Goal: Go to known website: Go to known website

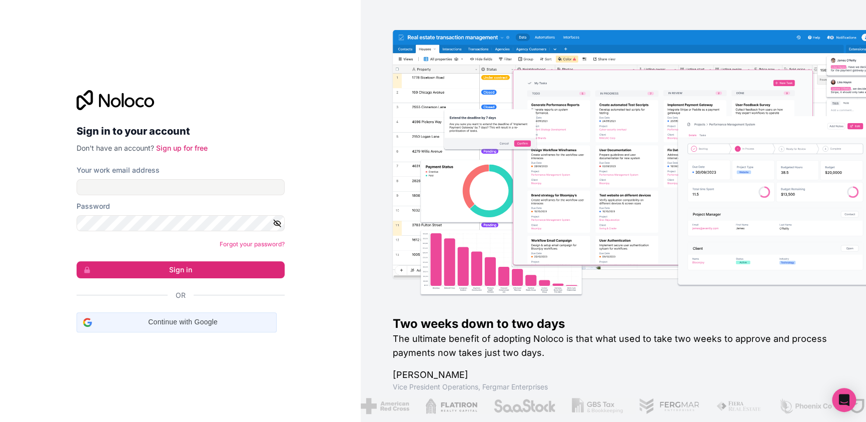
click at [77, 332] on iframe at bounding box center [77, 332] width 0 height 0
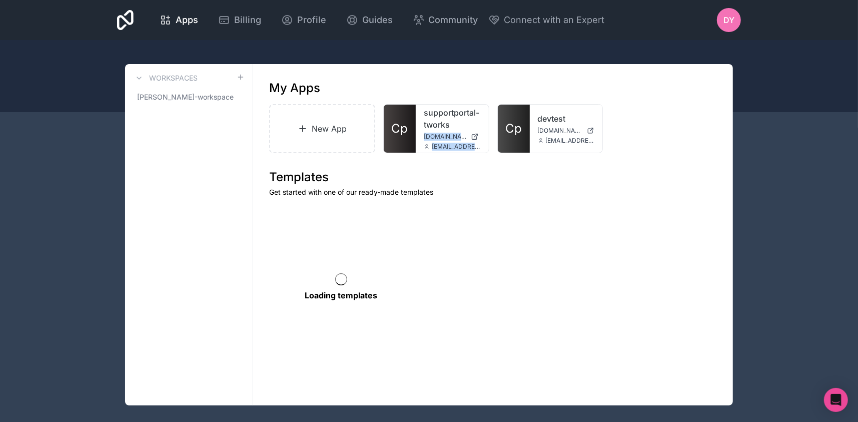
click at [492, 125] on div "New App Cp supportportal-tworks [DOMAIN_NAME] [EMAIL_ADDRESS][DOMAIN_NAME] Cp d…" at bounding box center [493, 128] width 448 height 49
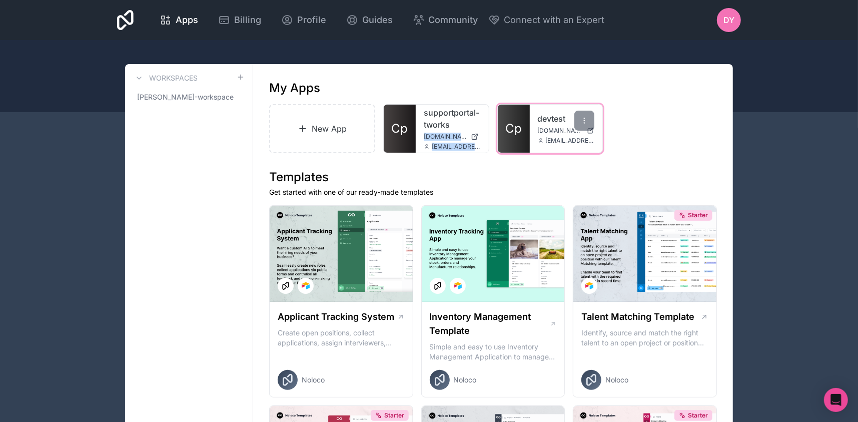
click at [518, 127] on span "Cp" at bounding box center [513, 129] width 17 height 16
